Goal: Information Seeking & Learning: Learn about a topic

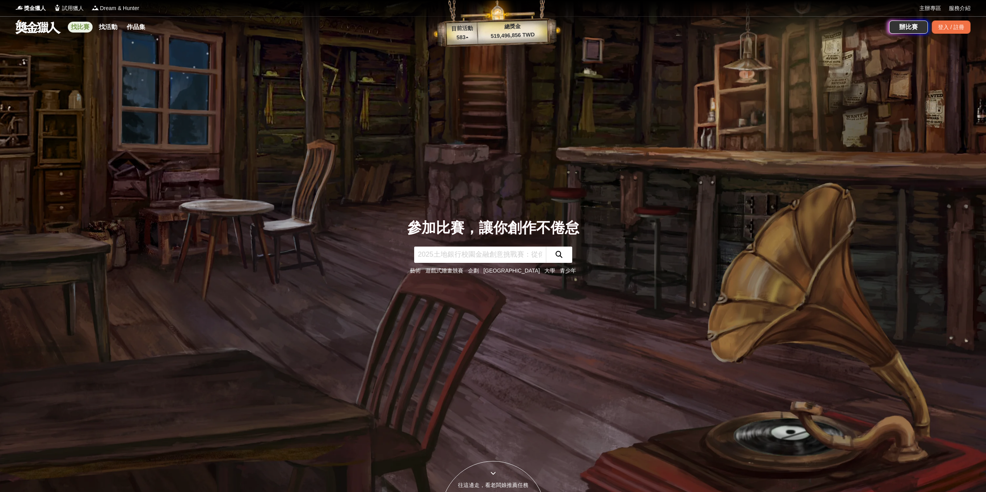
click at [88, 26] on link "找比賽" at bounding box center [80, 27] width 25 height 11
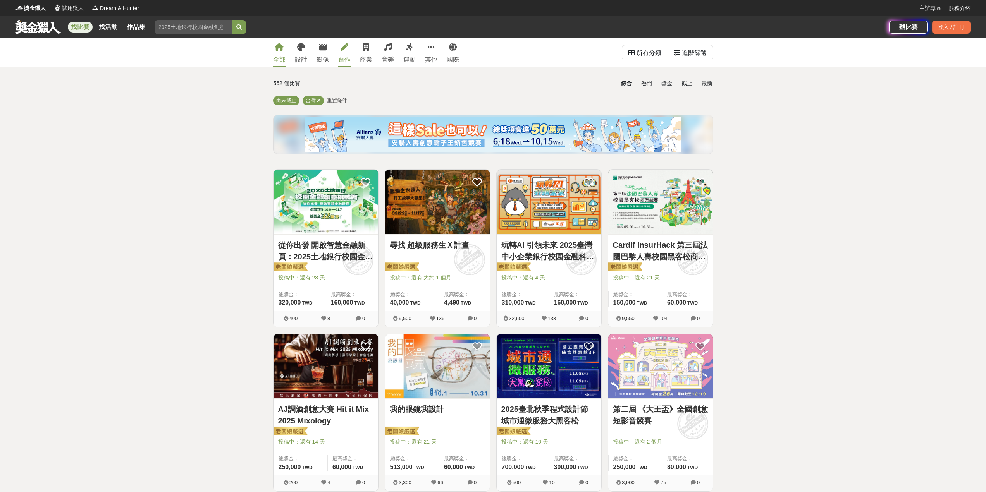
click at [339, 55] on div "寫作" at bounding box center [344, 59] width 12 height 9
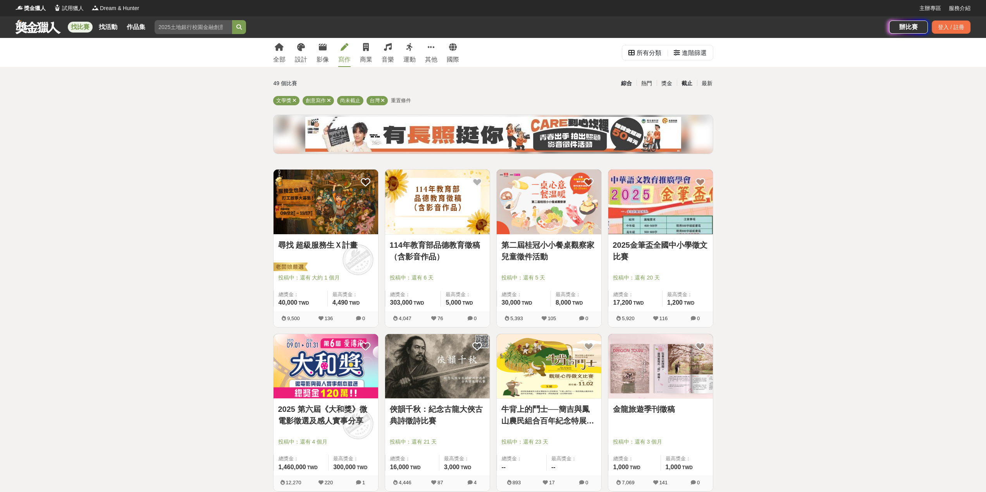
click at [685, 83] on div "截止" at bounding box center [687, 84] width 20 height 14
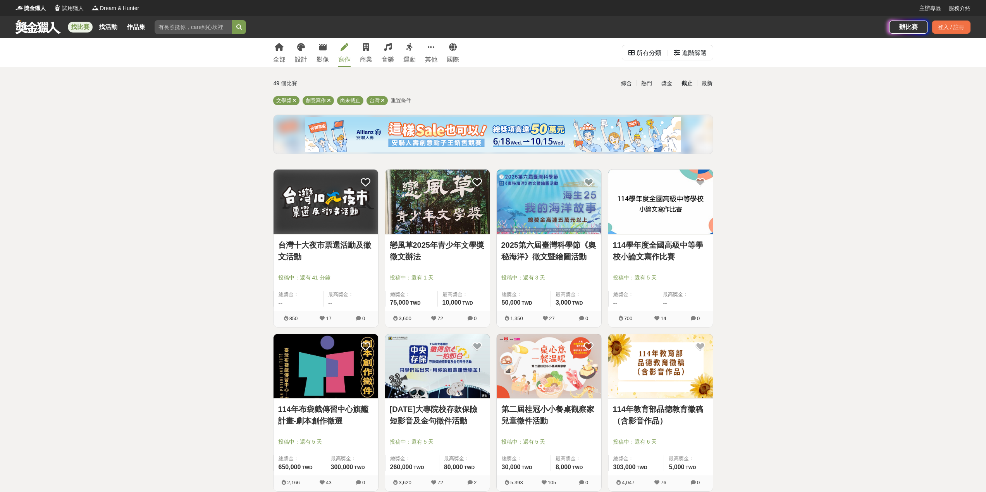
click at [456, 205] on img at bounding box center [437, 202] width 105 height 65
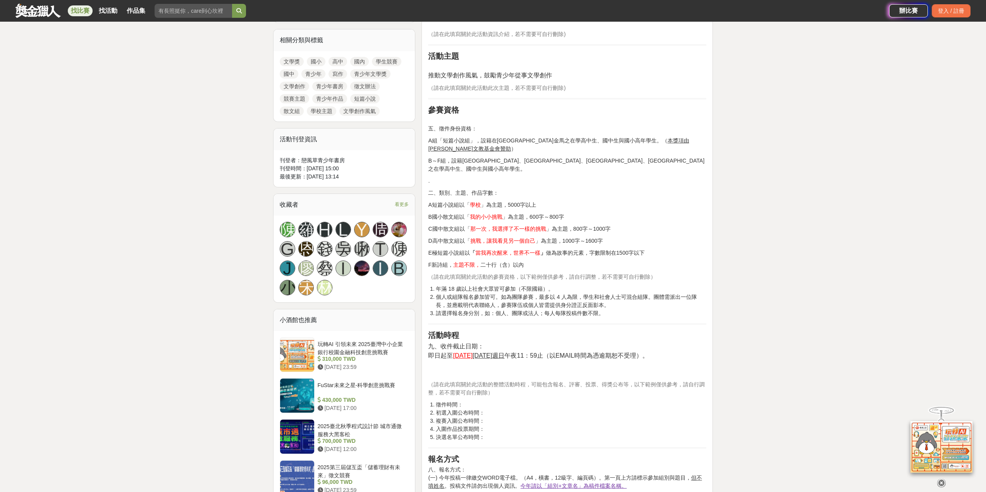
scroll to position [349, 0]
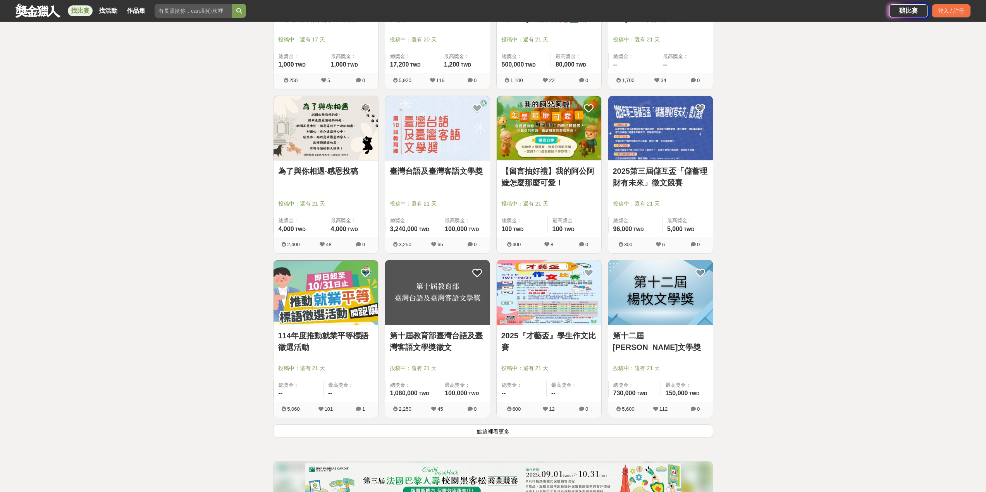
scroll to position [852, 0]
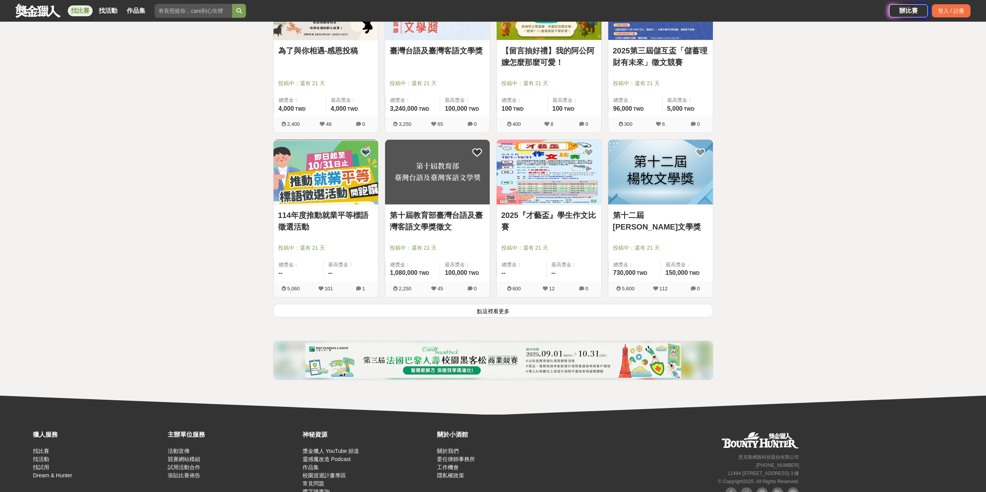
click at [516, 310] on button "點這裡看更多" at bounding box center [493, 311] width 440 height 14
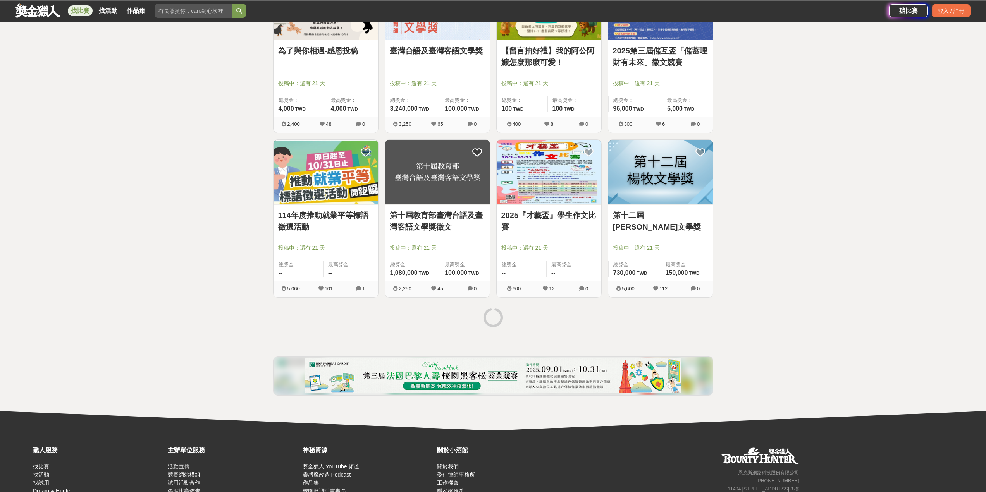
click at [659, 186] on img at bounding box center [660, 172] width 105 height 65
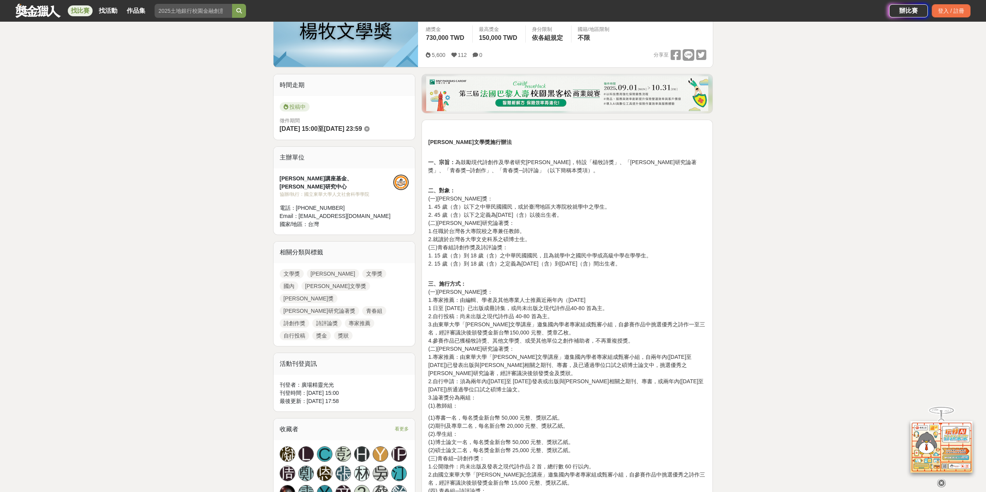
scroll to position [155, 0]
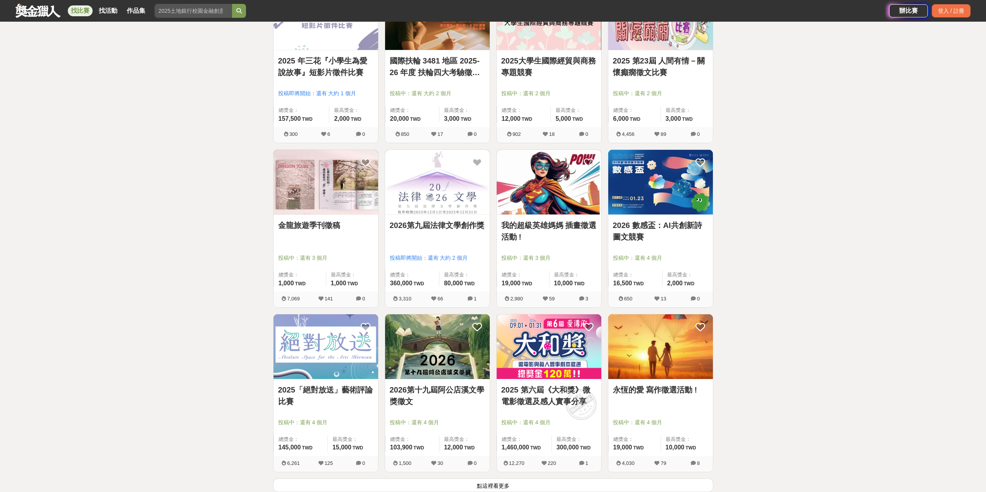
scroll to position [1860, 0]
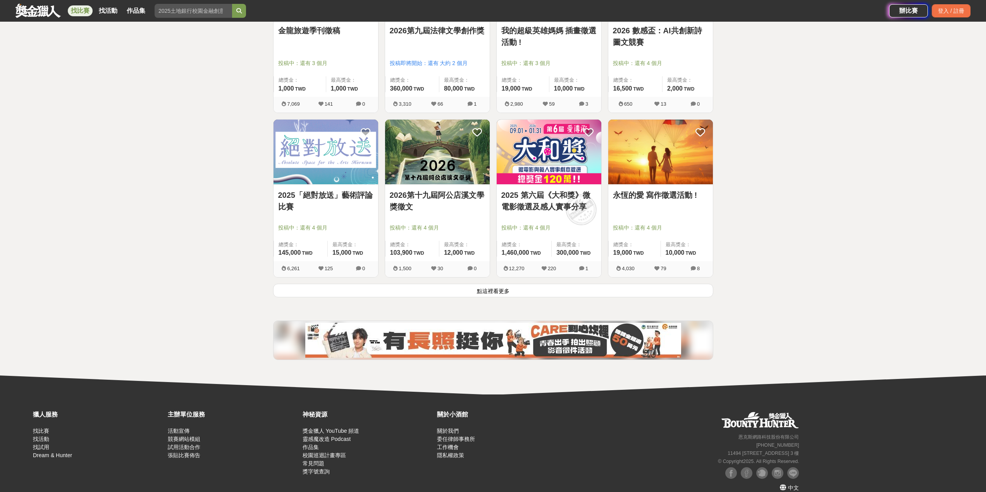
click at [453, 179] on img at bounding box center [437, 152] width 105 height 65
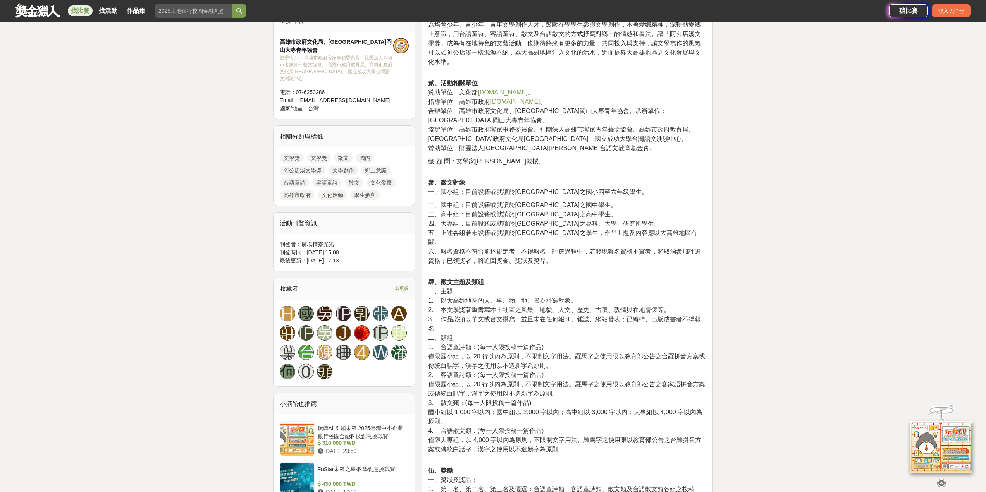
scroll to position [387, 0]
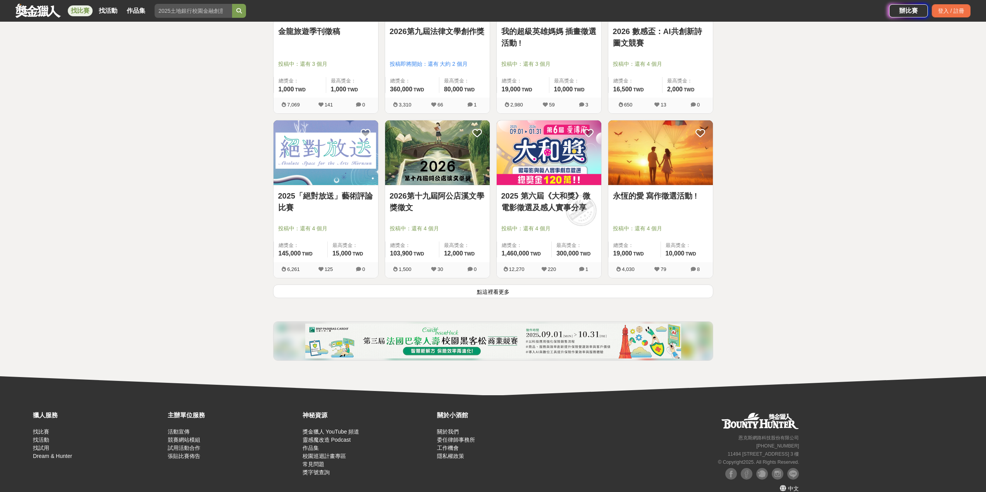
scroll to position [1860, 0]
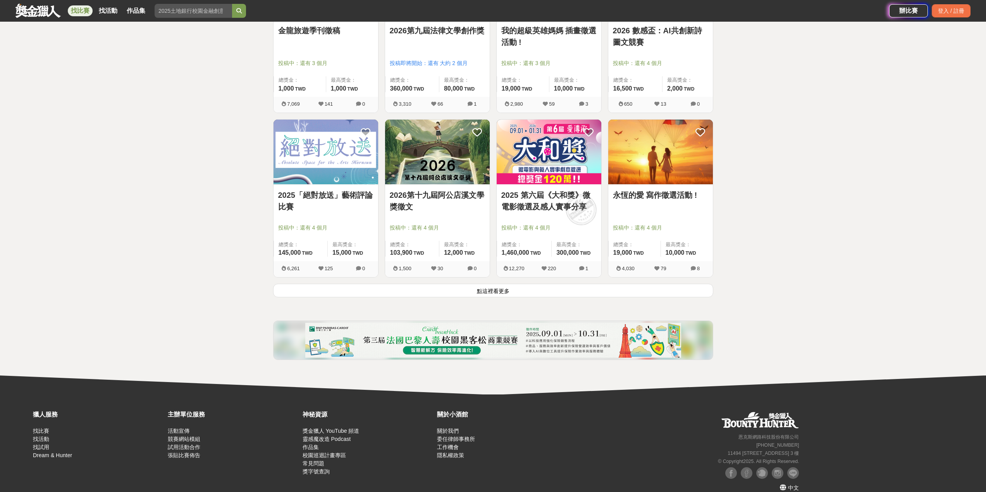
click at [518, 294] on button "點這裡看更多" at bounding box center [493, 291] width 440 height 14
